Goal: Task Accomplishment & Management: Use online tool/utility

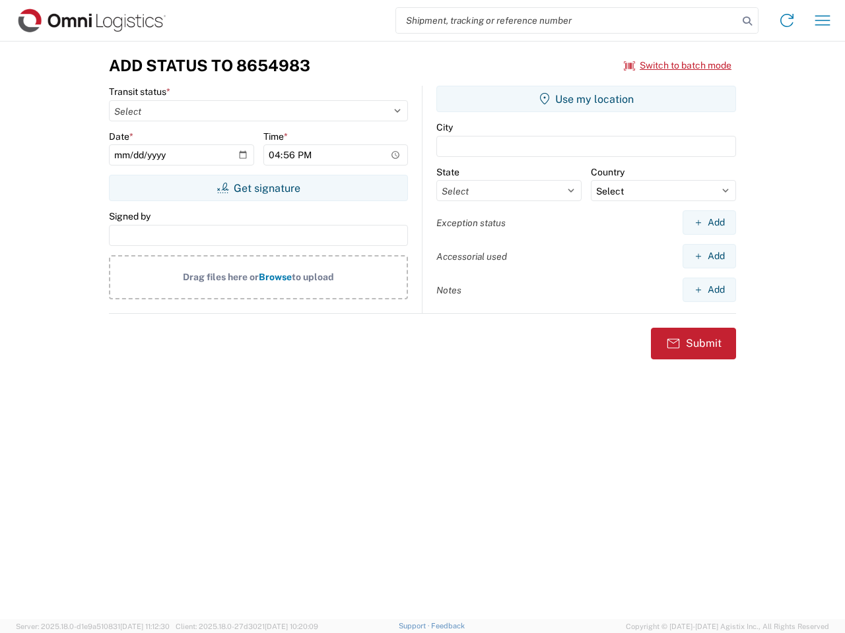
click at [567, 20] on input "search" at bounding box center [567, 20] width 342 height 25
click at [747, 21] on icon at bounding box center [747, 21] width 18 height 18
click at [786, 20] on icon at bounding box center [786, 20] width 21 height 21
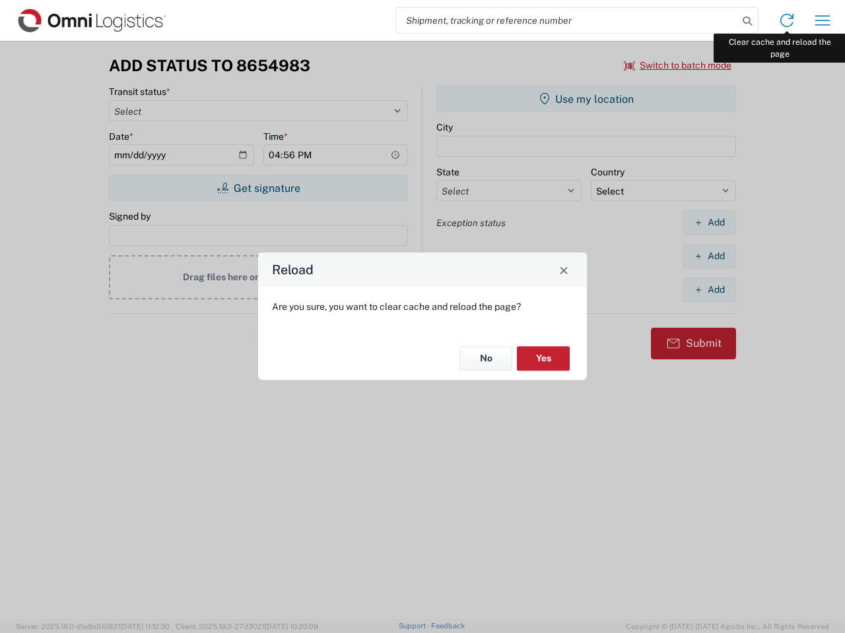
click at [822, 20] on div "Reload Are you sure, you want to clear cache and reload the page? No Yes" at bounding box center [422, 316] width 845 height 633
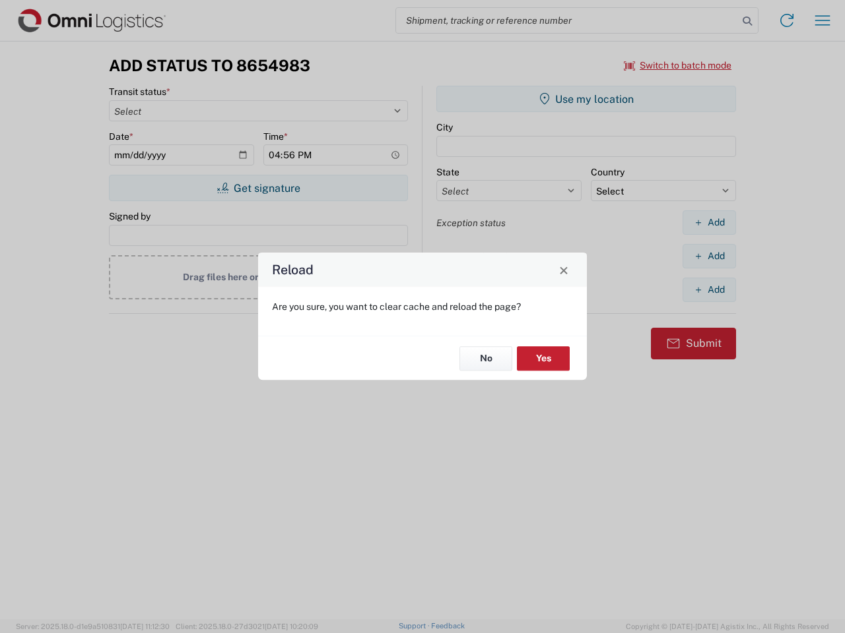
click at [678, 65] on div "Reload Are you sure, you want to clear cache and reload the page? No Yes" at bounding box center [422, 316] width 845 height 633
click at [258, 188] on div "Reload Are you sure, you want to clear cache and reload the page? No Yes" at bounding box center [422, 316] width 845 height 633
click at [586, 99] on div "Reload Are you sure, you want to clear cache and reload the page? No Yes" at bounding box center [422, 316] width 845 height 633
click at [709, 222] on div "Reload Are you sure, you want to clear cache and reload the page? No Yes" at bounding box center [422, 316] width 845 height 633
click at [709, 256] on div "Reload Are you sure, you want to clear cache and reload the page? No Yes" at bounding box center [422, 316] width 845 height 633
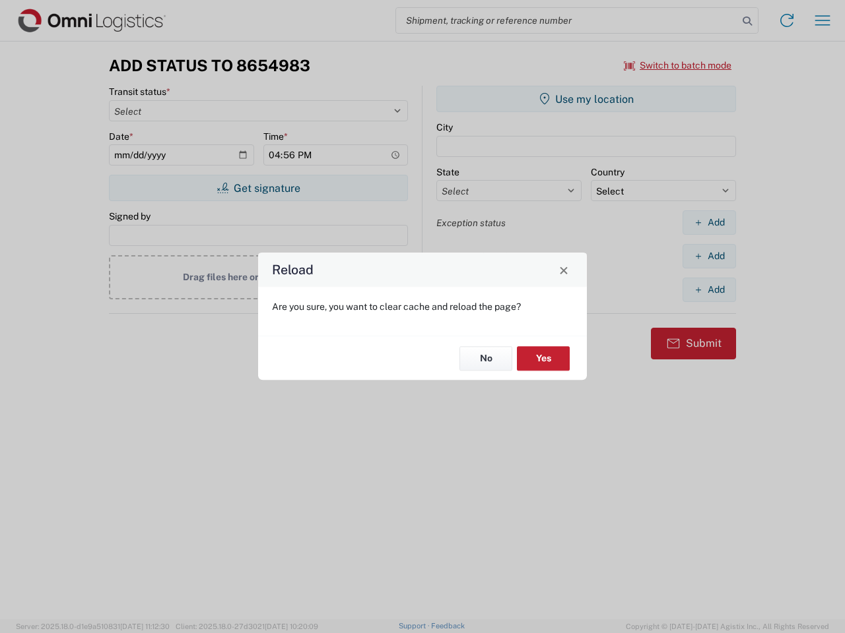
click at [709, 290] on div "Reload Are you sure, you want to clear cache and reload the page? No Yes" at bounding box center [422, 316] width 845 height 633
